Goal: Find specific page/section

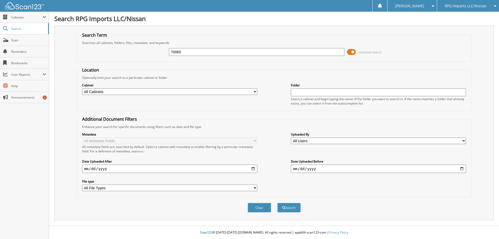
type input "70065"
click at [277, 203] on button "Search" at bounding box center [288, 208] width 23 height 10
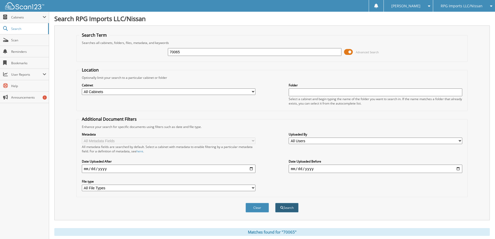
click at [290, 208] on button "Search" at bounding box center [286, 208] width 23 height 10
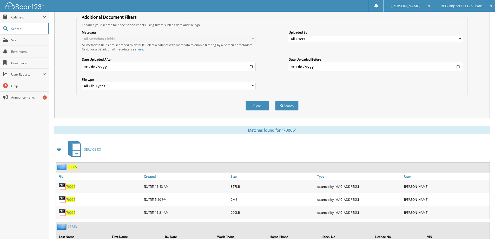
scroll to position [104, 0]
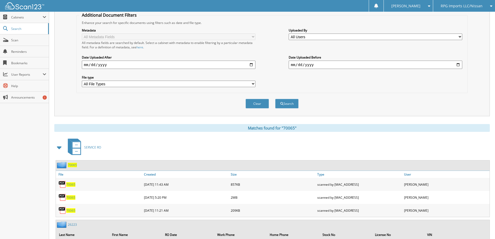
click at [72, 185] on span "70065" at bounding box center [70, 184] width 9 height 4
click at [71, 197] on span "70065" at bounding box center [70, 197] width 9 height 4
click at [72, 211] on span "70065" at bounding box center [70, 210] width 9 height 4
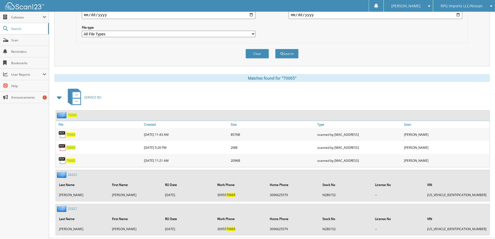
scroll to position [156, 0]
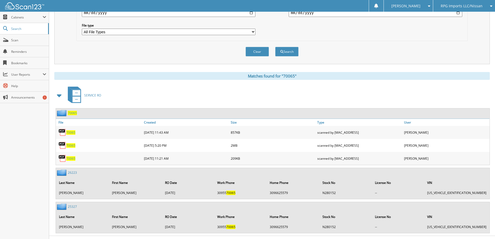
click at [71, 146] on span "70065" at bounding box center [70, 145] width 9 height 4
